Goal: Information Seeking & Learning: Learn about a topic

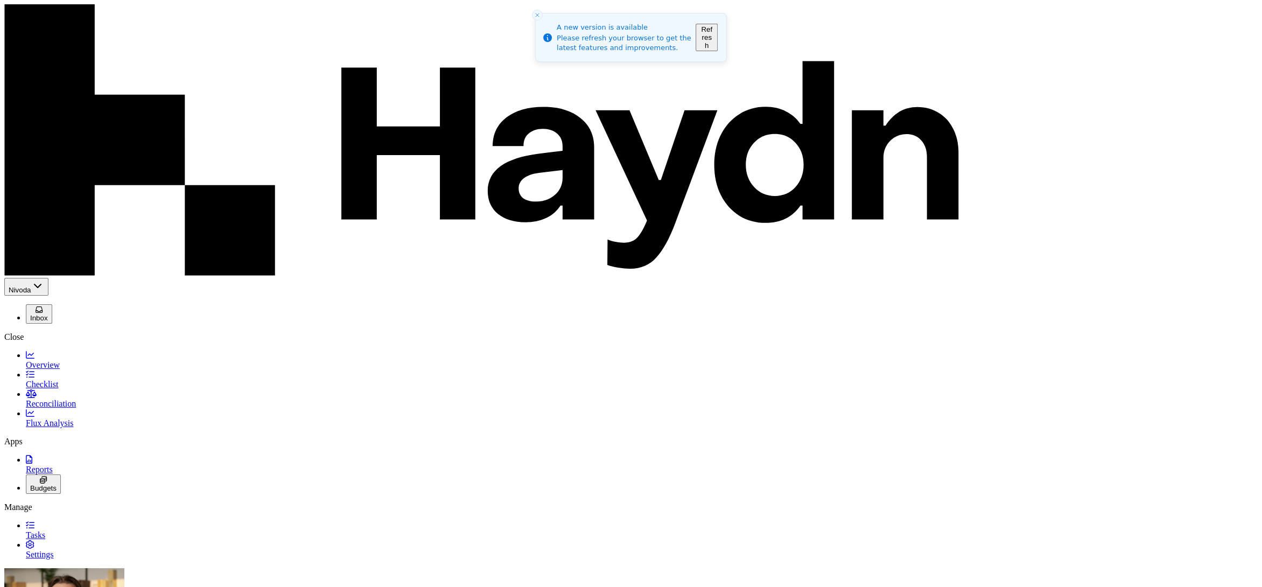
click at [718, 41] on button "Refresh" at bounding box center [707, 37] width 22 height 27
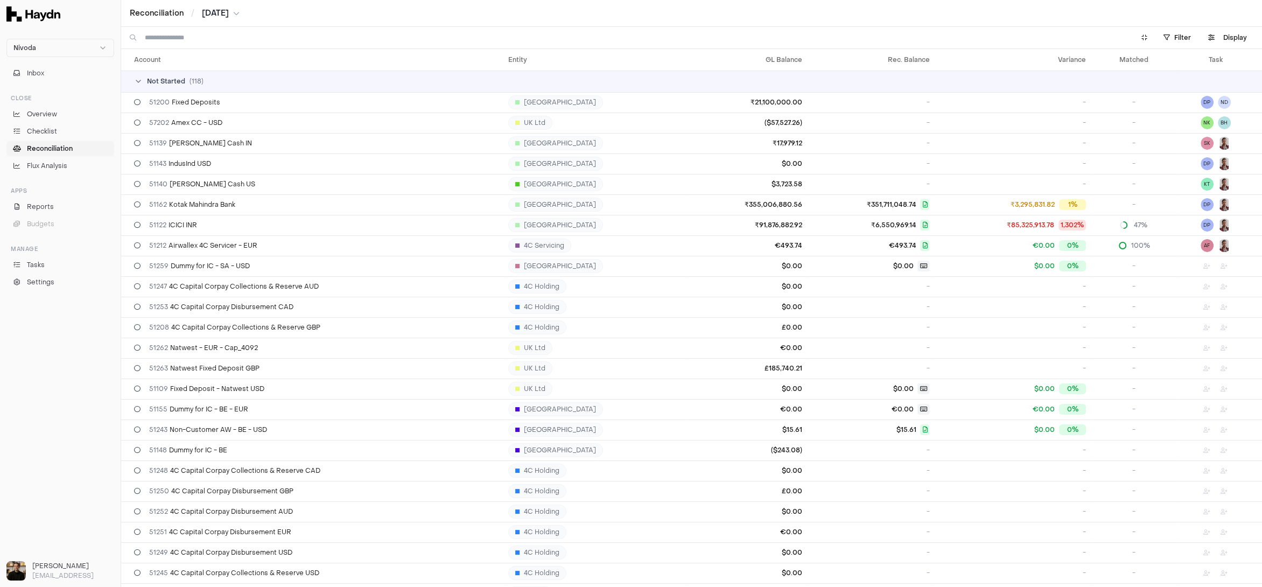
click at [94, 151] on link "Reconciliation" at bounding box center [60, 148] width 108 height 15
click at [61, 128] on link "Checklist" at bounding box center [60, 131] width 108 height 15
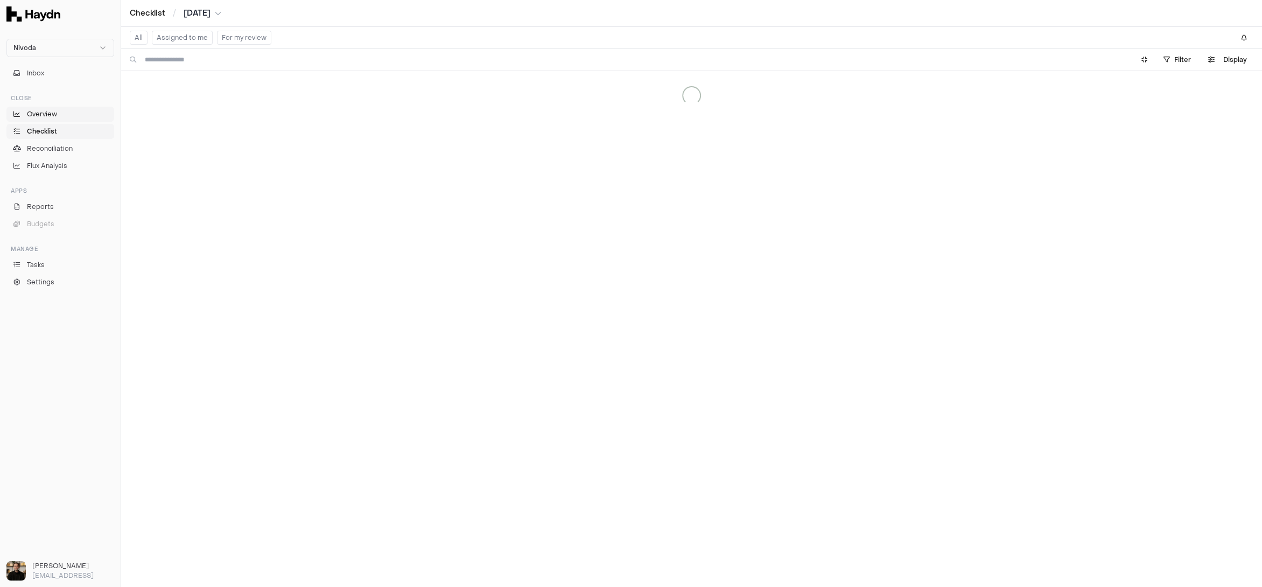
click at [54, 112] on span "Overview" at bounding box center [42, 114] width 30 height 10
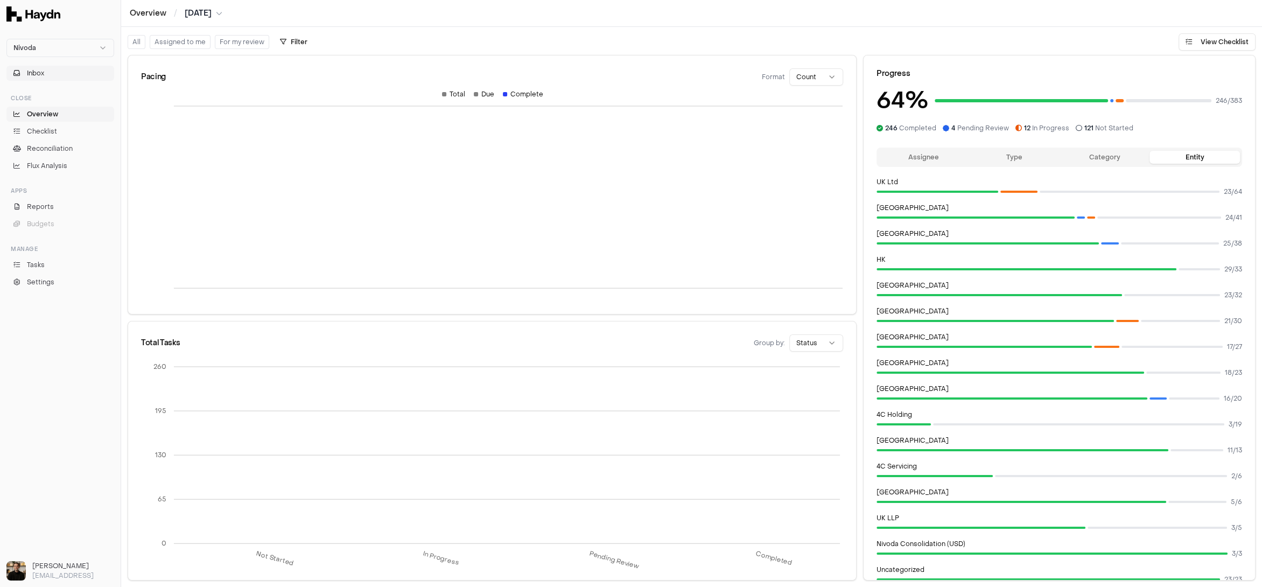
click at [54, 70] on button "Inbox" at bounding box center [60, 73] width 108 height 15
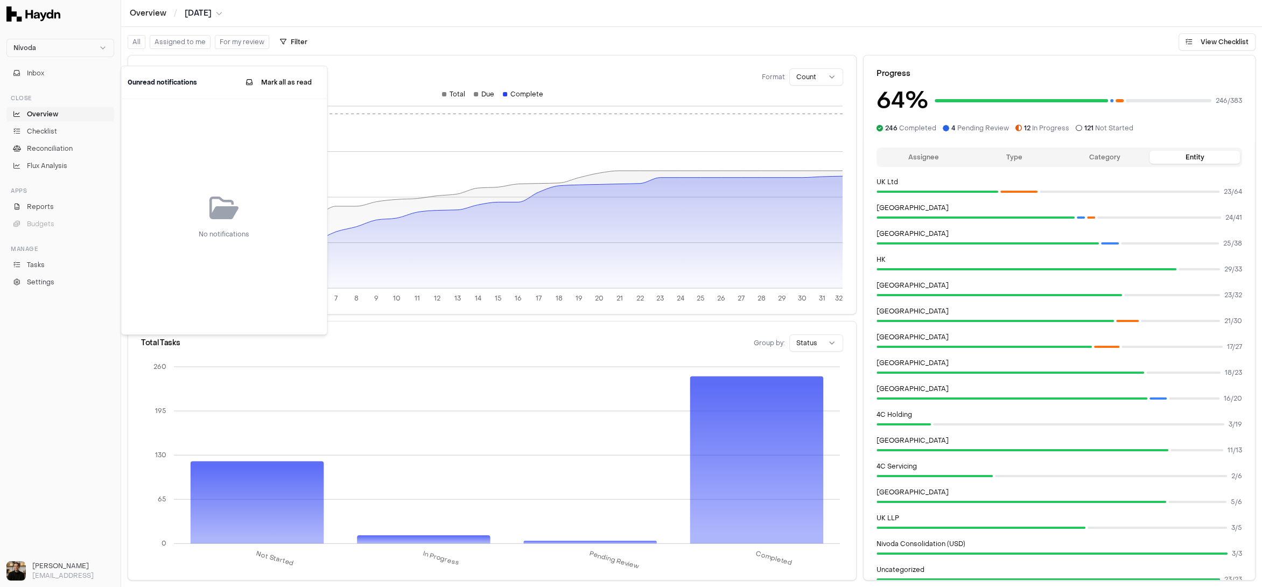
click at [53, 111] on span "Overview" at bounding box center [42, 114] width 31 height 10
click at [48, 130] on span "Checklist" at bounding box center [42, 132] width 30 height 10
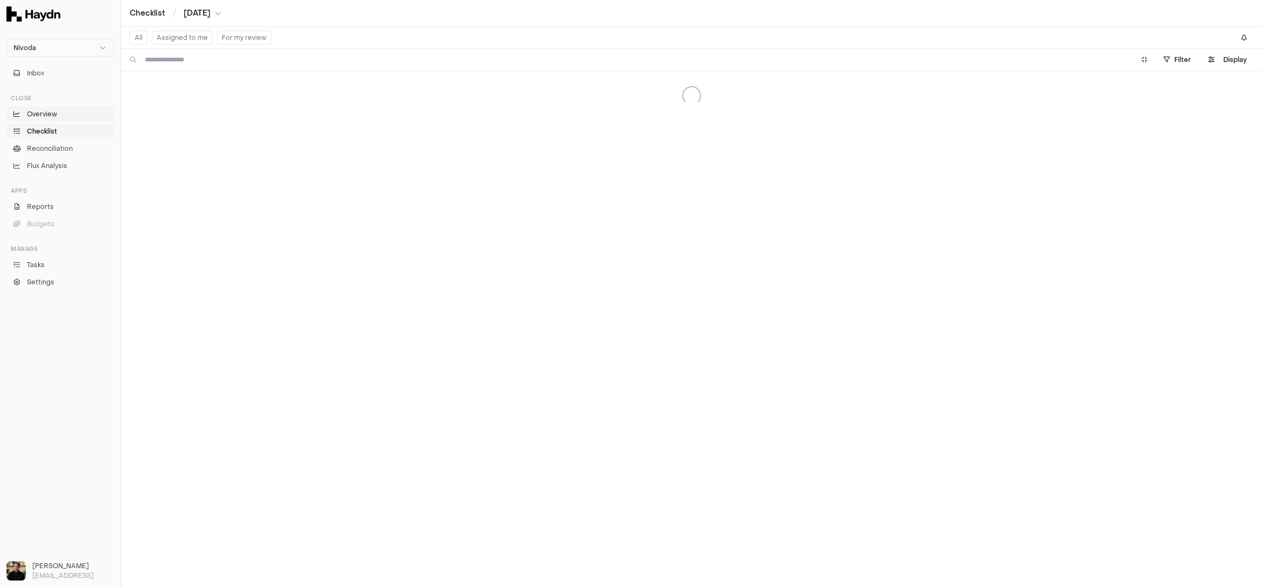
click at [49, 113] on span "Overview" at bounding box center [42, 114] width 30 height 10
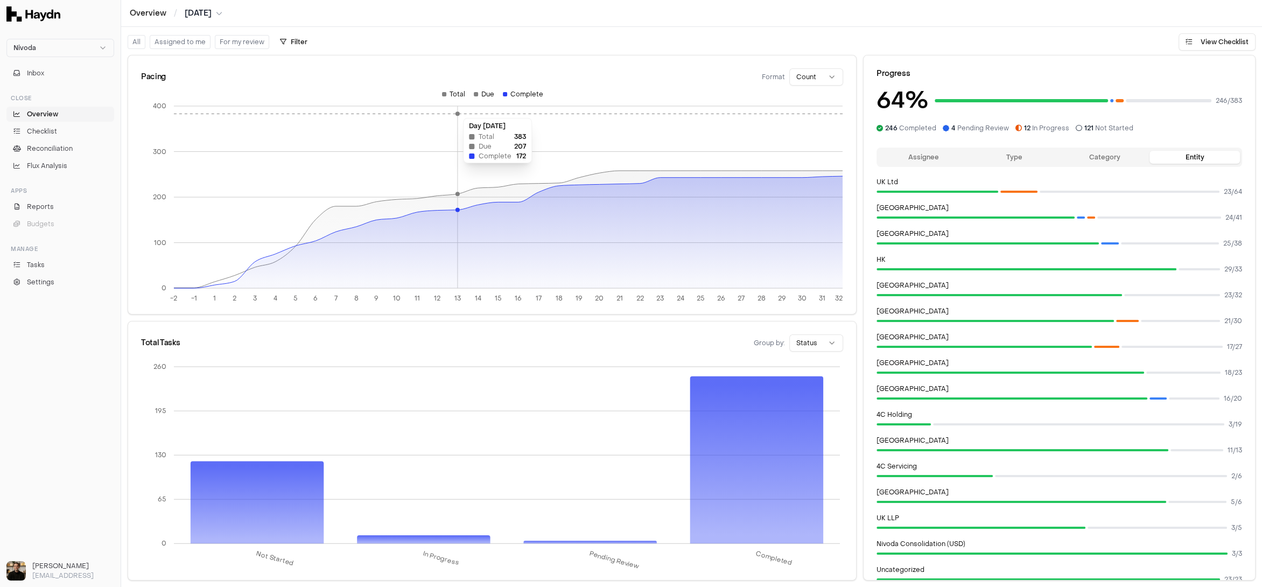
drag, startPoint x: 317, startPoint y: 123, endPoint x: 470, endPoint y: 117, distance: 153.6
click at [470, 117] on icon "-2 -1 1 2 3 4 5 6 7 8 9 10 11 12 13 14 15 16 17 18 19 20 21 22 23 24 25 26 27 2…" at bounding box center [492, 200] width 702 height 220
click at [499, 60] on div "Pacing Format Count" at bounding box center [492, 72] width 728 height 34
click at [815, 66] on div "Pacing Format Count" at bounding box center [492, 72] width 728 height 34
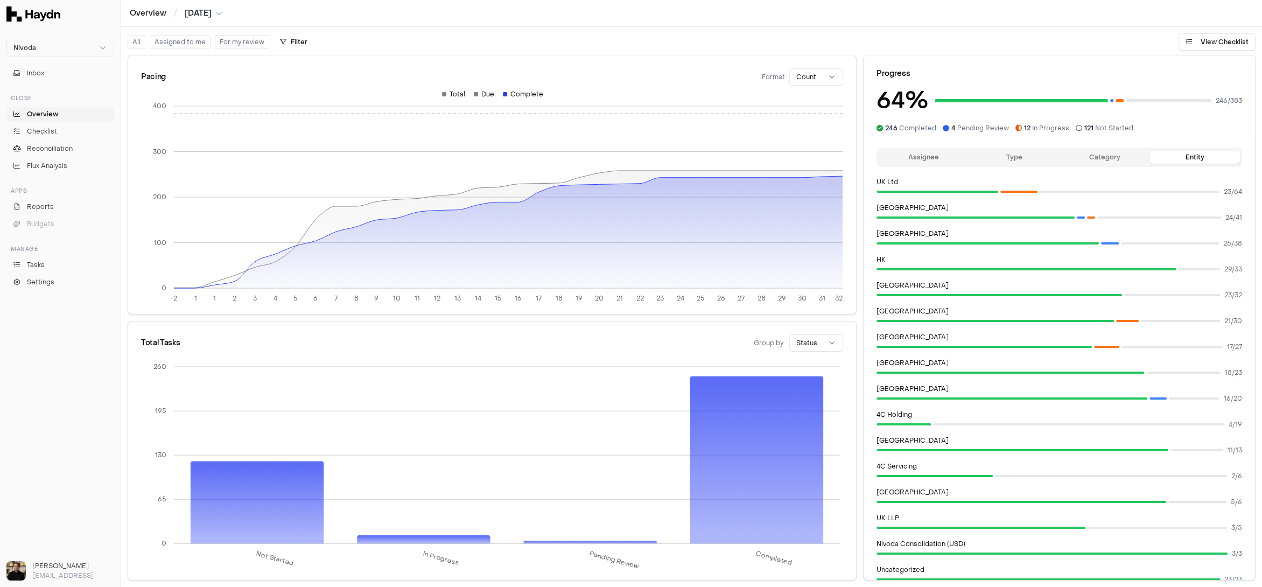
click at [814, 76] on html "Nivoda Inbox Close Overview Checklist Reconciliation Flux Analysis Apps Reports…" at bounding box center [631, 293] width 1262 height 587
click at [732, 72] on div "Pacing Format Count" at bounding box center [492, 76] width 702 height 17
click at [821, 85] on body "Nivoda Inbox Close Overview Checklist Reconciliation Flux Analysis Apps Reports…" at bounding box center [631, 293] width 1262 height 587
click at [813, 76] on html "Nivoda Inbox Close Overview Checklist Reconciliation Flux Analysis Apps Reports…" at bounding box center [631, 293] width 1262 height 587
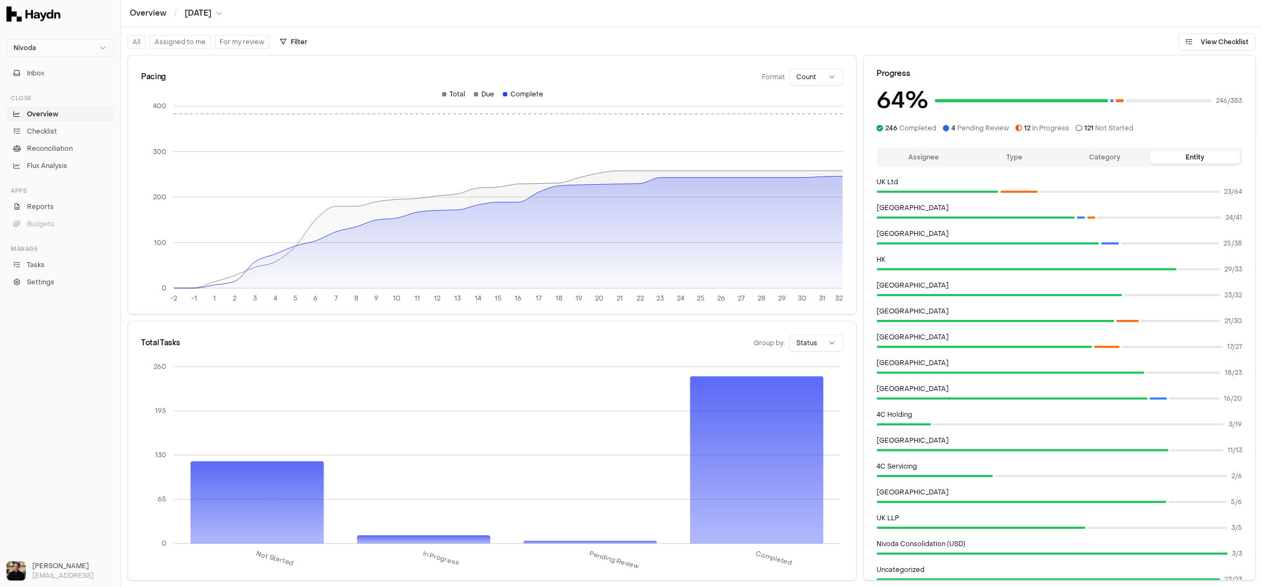
click at [726, 57] on div "Pacing Format Count" at bounding box center [492, 72] width 728 height 34
click at [928, 146] on div "Assignee Type Category Entity UK Ltd 23 / 64 USA 24 / 41 India 25 / 38 HK 29 / …" at bounding box center [1060, 361] width 392 height 437
click at [927, 151] on button "Assignee" at bounding box center [924, 157] width 90 height 13
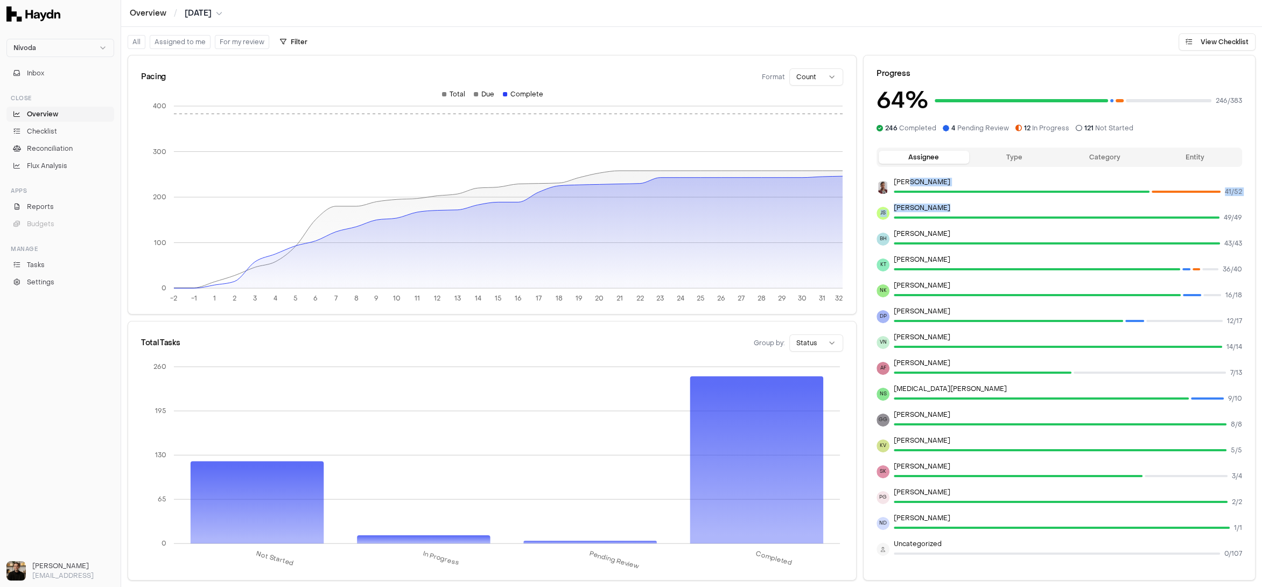
drag, startPoint x: 909, startPoint y: 183, endPoint x: 946, endPoint y: 219, distance: 52.2
click at [946, 219] on div "JP Smit 41 / 52 JS Jagruti Sidhiya 49 / 49 BH Boriana Hristova 43 / 43 KT Kriti…" at bounding box center [1060, 368] width 366 height 381
click at [946, 219] on div at bounding box center [1057, 217] width 326 height 11
click at [51, 225] on span "Budgets" at bounding box center [40, 224] width 27 height 10
click at [49, 207] on span "Reports" at bounding box center [40, 207] width 27 height 10
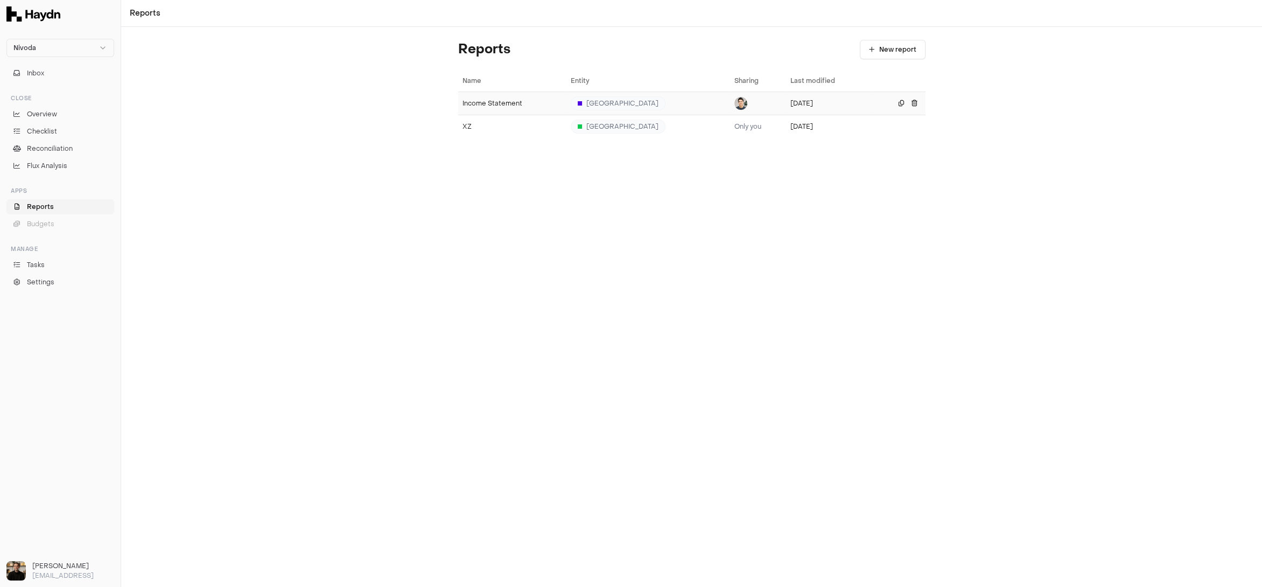
click at [483, 93] on td "Income Statement" at bounding box center [512, 103] width 108 height 23
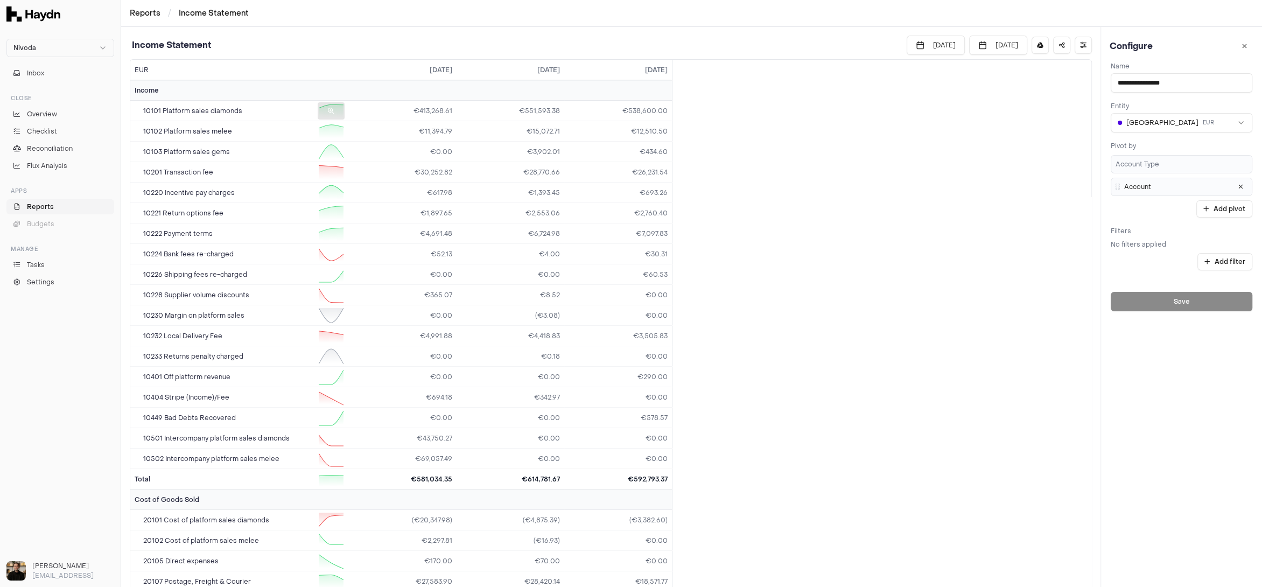
click at [328, 108] on icon at bounding box center [331, 111] width 6 height 6
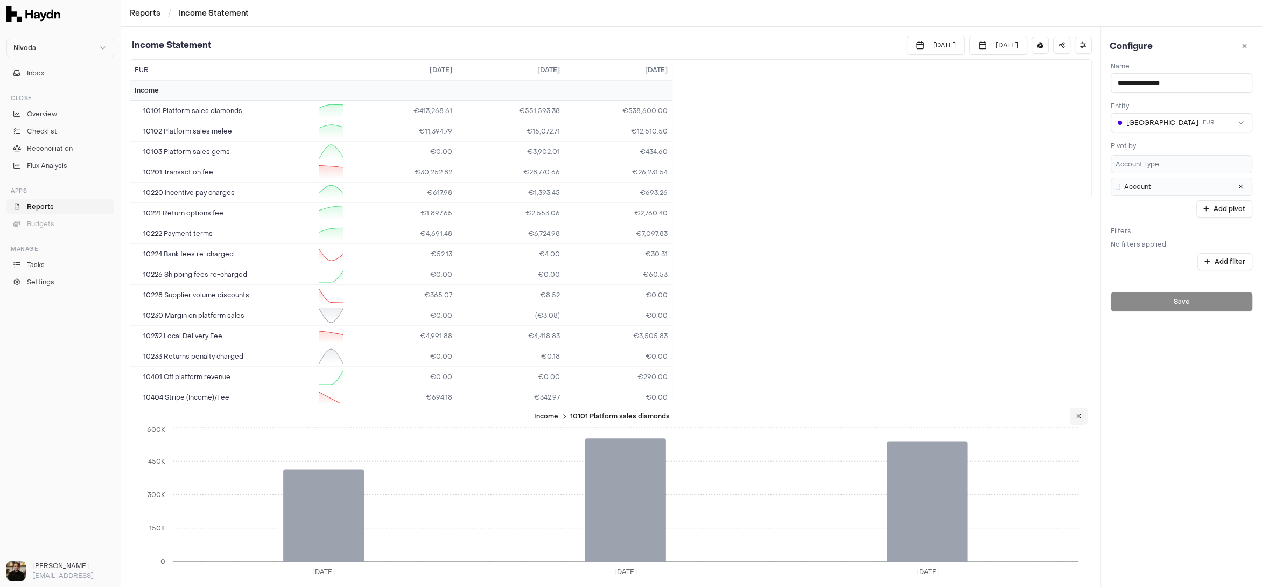
click at [1078, 418] on icon at bounding box center [1079, 416] width 5 height 6
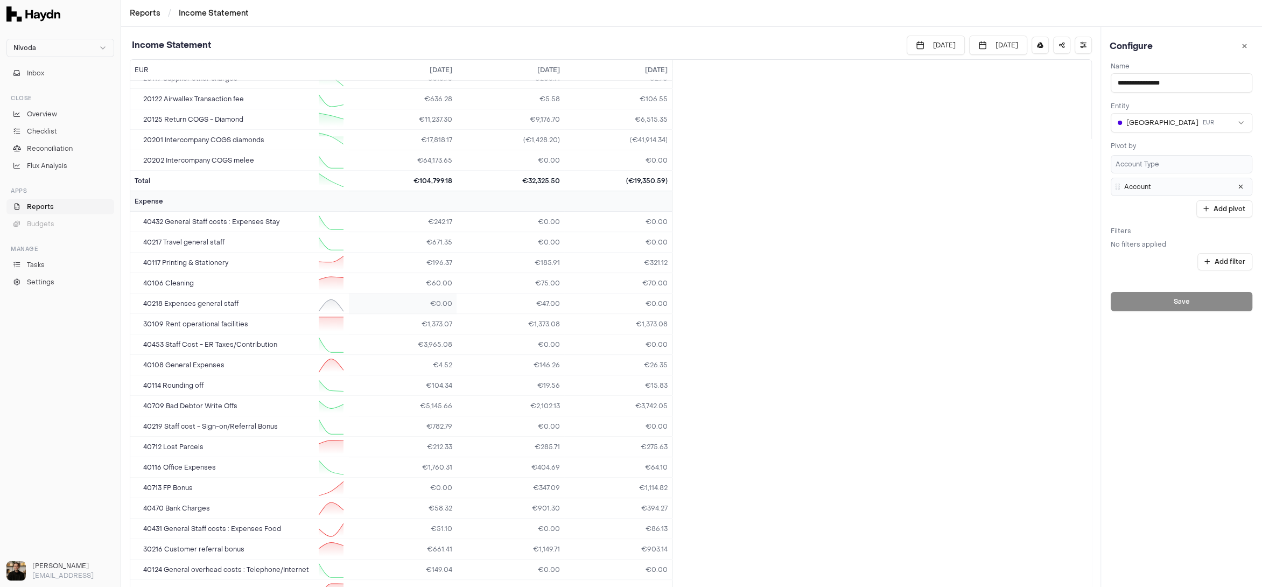
scroll to position [612, 0]
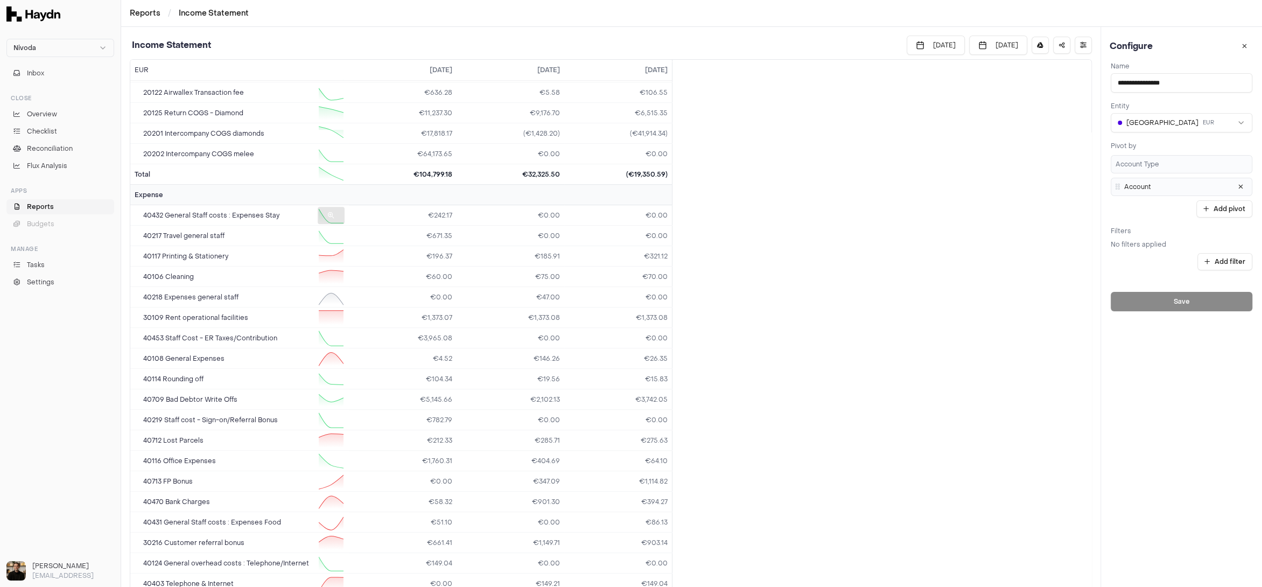
click at [331, 211] on div at bounding box center [331, 215] width 27 height 17
